Goal: Navigation & Orientation: Find specific page/section

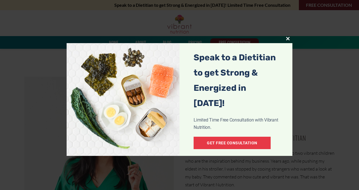
click at [287, 39] on span "popup" at bounding box center [287, 38] width 9 height 3
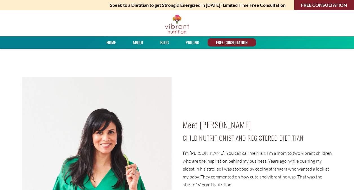
click at [198, 148] on div "Meet [PERSON_NAME] Child Nutritionist and Registered Dietitian I’m [PERSON_NAME…" at bounding box center [257, 175] width 161 height 208
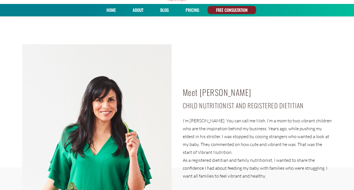
scroll to position [34, 0]
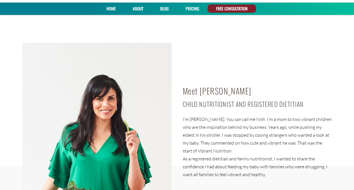
click at [193, 8] on link "PRICING" at bounding box center [192, 9] width 17 height 8
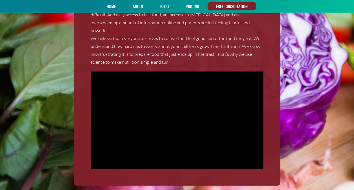
scroll to position [589, 0]
click at [190, 6] on link "PRICING" at bounding box center [192, 6] width 17 height 8
